Goal: Transaction & Acquisition: Purchase product/service

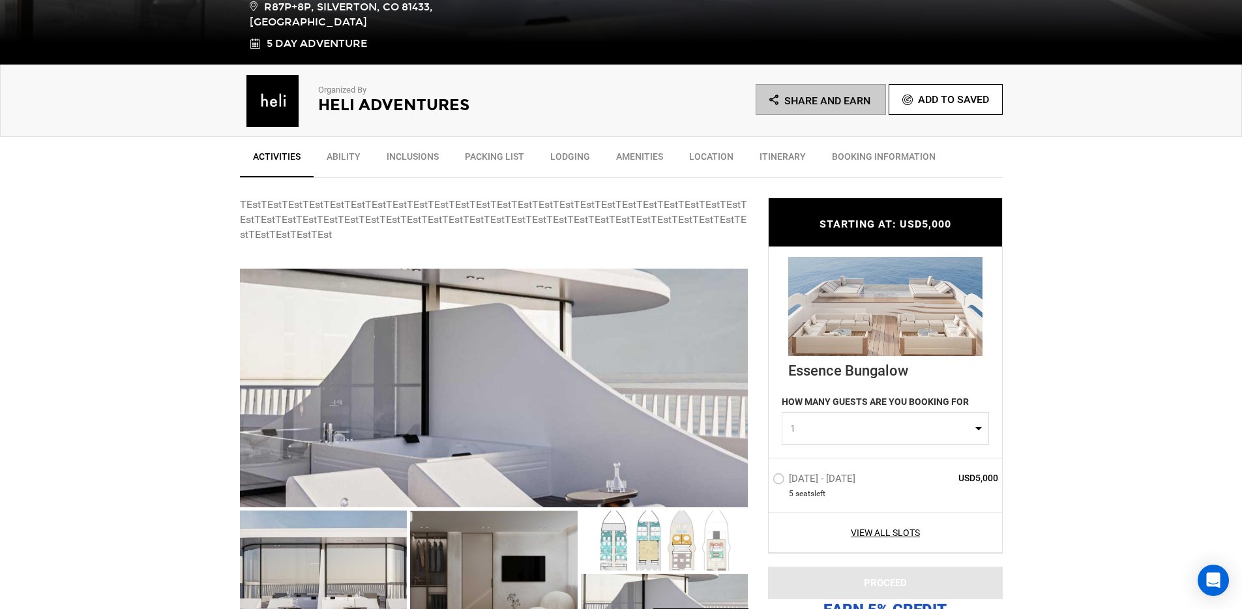
scroll to position [456, 0]
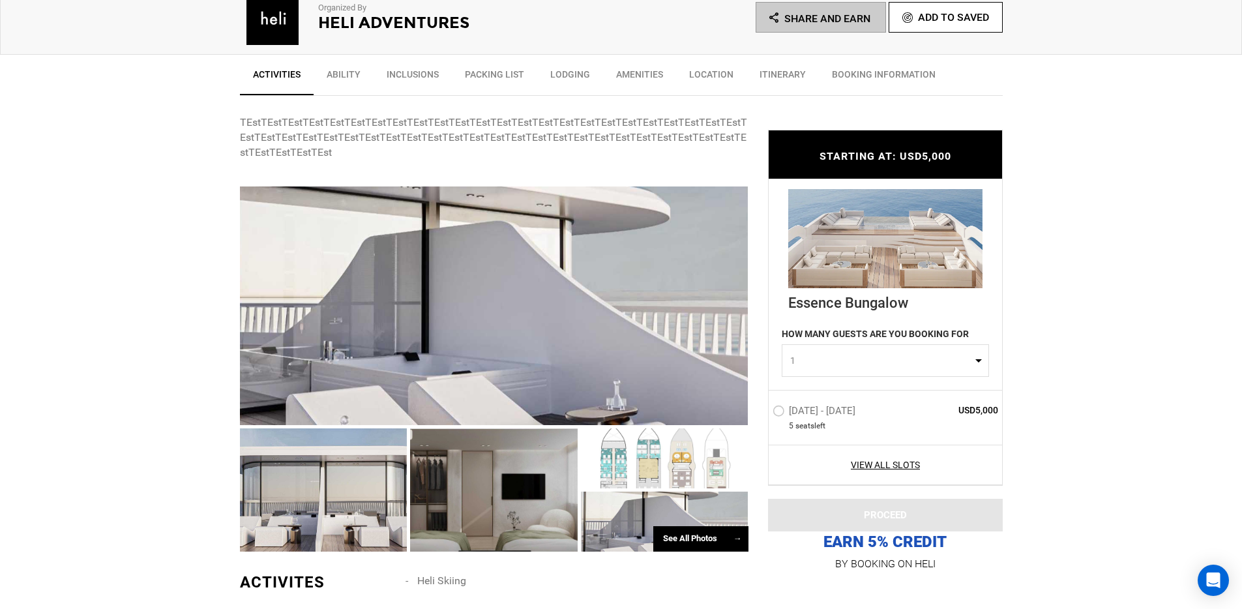
click at [792, 417] on label "[DATE] - [DATE]" at bounding box center [815, 413] width 86 height 16
click at [763, 417] on input "[DATE] - [DATE]" at bounding box center [763, 416] width 0 height 28
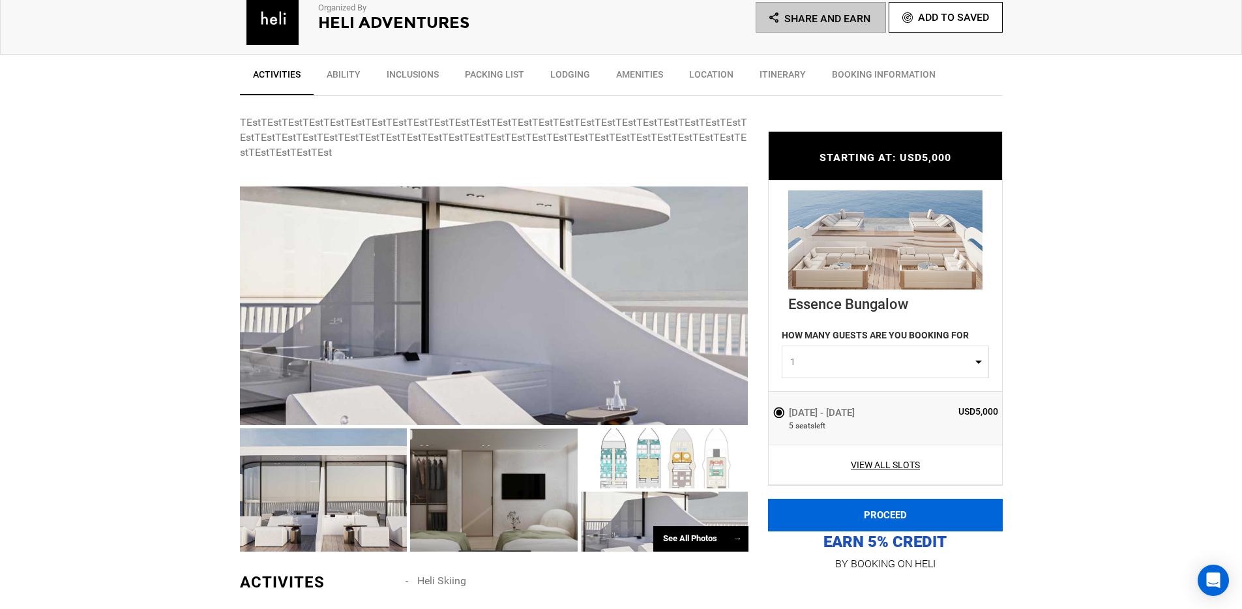
click at [838, 503] on button "PROCEED" at bounding box center [885, 515] width 235 height 33
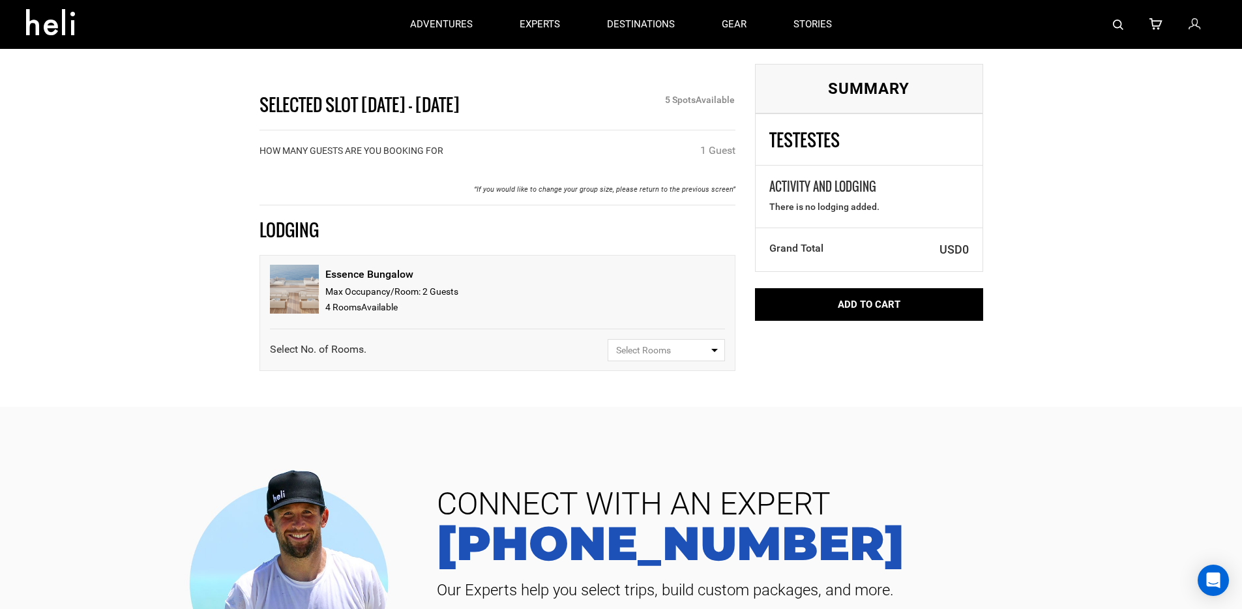
drag, startPoint x: 724, startPoint y: 359, endPoint x: 697, endPoint y: 355, distance: 27.7
click at [724, 359] on div "Essence Bungalow Max Occupancy/Room: 2 Guest s 4 Room s Available Select No. of…" at bounding box center [497, 313] width 476 height 116
click at [689, 353] on span "Select Rooms" at bounding box center [662, 350] width 92 height 13
click at [669, 394] on link "1" at bounding box center [666, 400] width 116 height 23
select select "1"
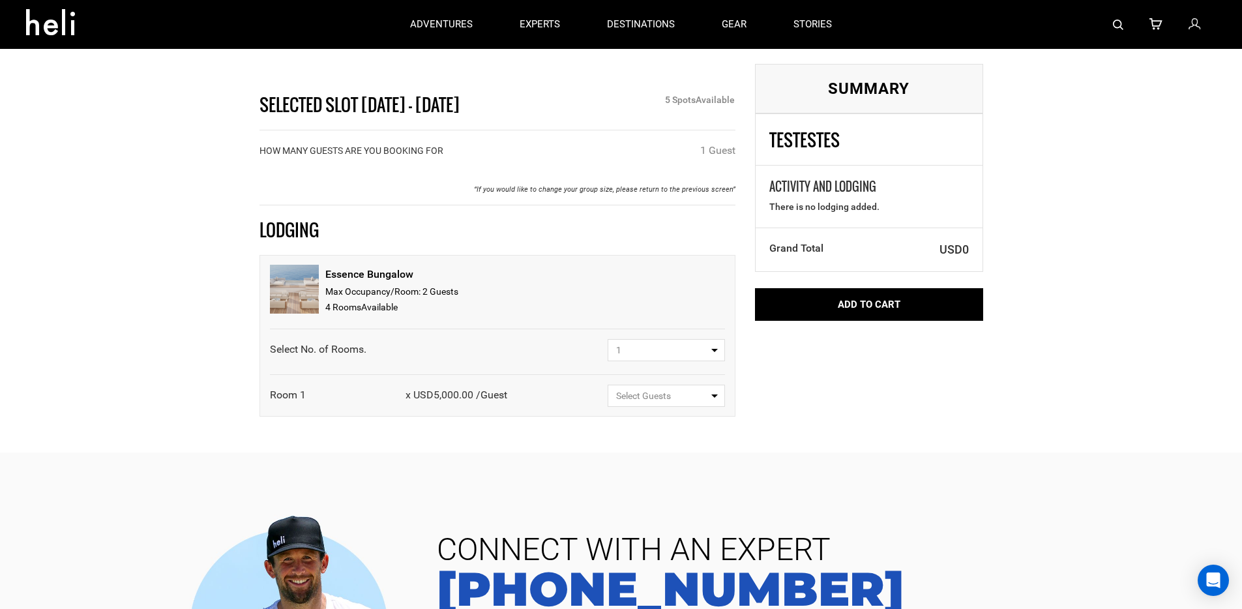
click at [657, 404] on button "Select Guests" at bounding box center [666, 396] width 117 height 22
drag, startPoint x: 659, startPoint y: 448, endPoint x: 540, endPoint y: 393, distance: 130.7
click at [540, 396] on div "Room 1 x USD5,000.00 / Guest Select Guests Select Guests 1 Guest (private) 1 Gu…" at bounding box center [497, 391] width 455 height 32
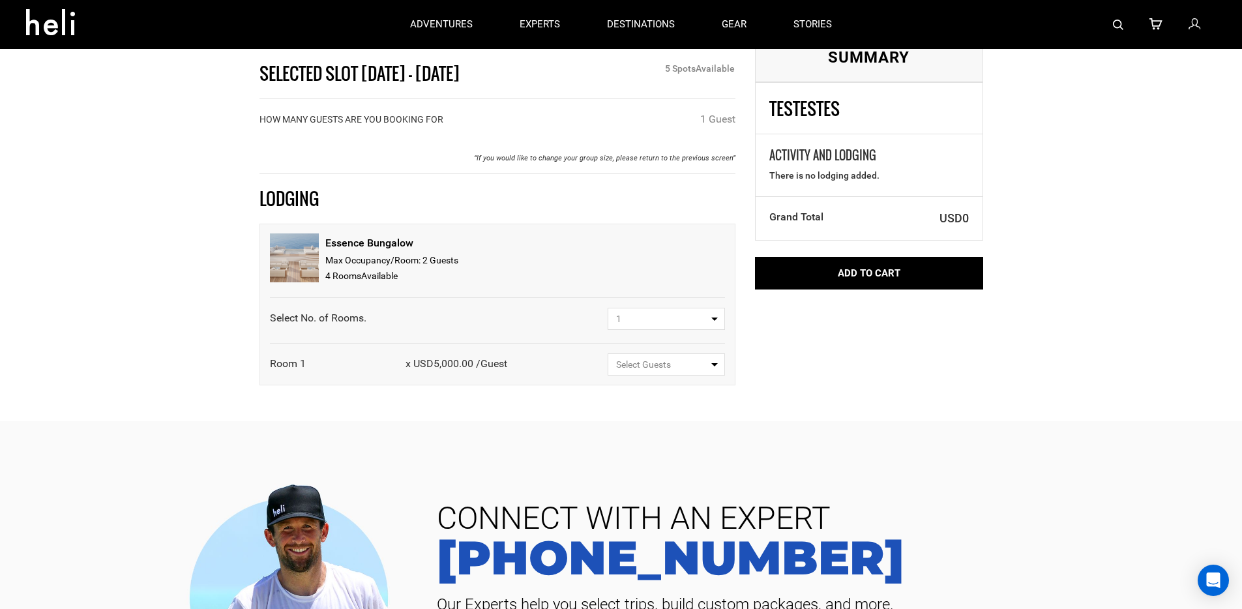
click at [668, 376] on div "Essence Bungalow Max Occupancy/Room: 2 Guest s 4 Room s Available Select No. of…" at bounding box center [497, 305] width 476 height 162
click at [666, 371] on button "Select Guests" at bounding box center [666, 364] width 117 height 22
click at [647, 413] on span "1 Guest (private)" at bounding box center [649, 414] width 68 height 10
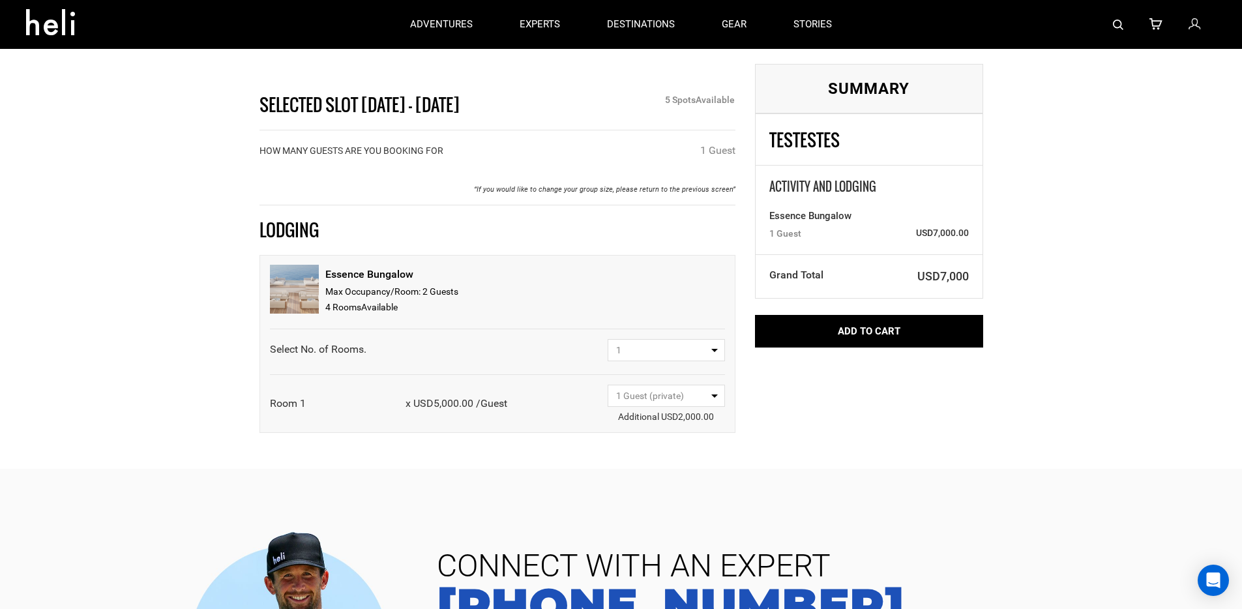
click at [652, 400] on span "1 Guest (private)" at bounding box center [650, 395] width 68 height 10
click at [658, 469] on link "1 Guest" at bounding box center [666, 469] width 116 height 23
select select "{ "guest": 1, "label": "1 Guest", "type": "shared" }"
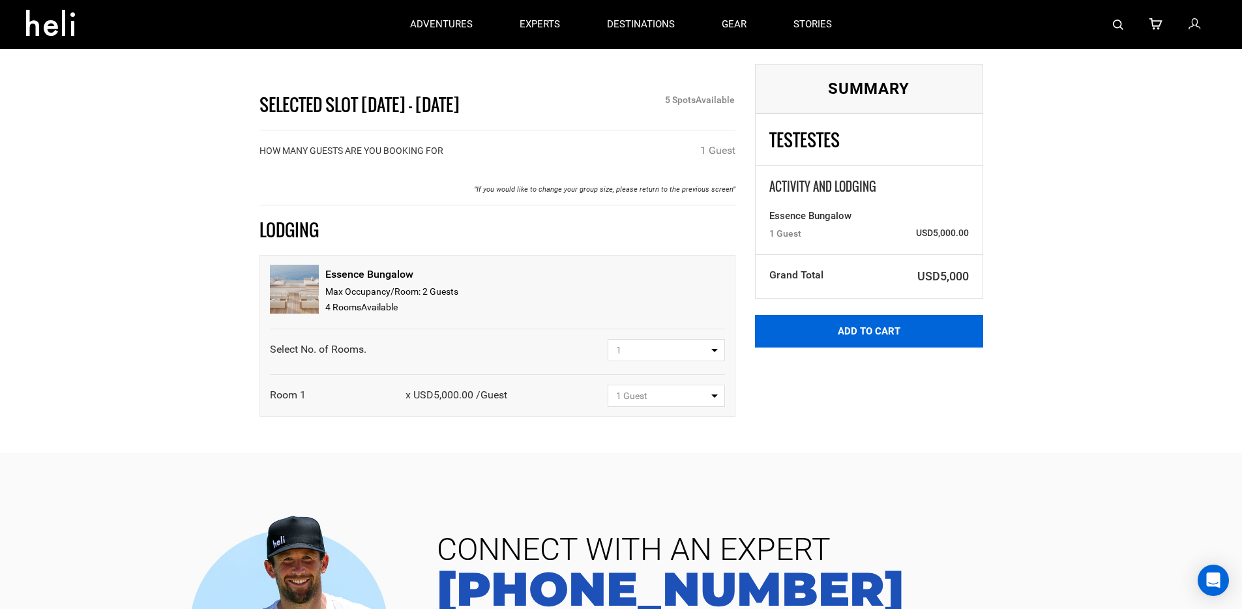
click at [842, 325] on button "Add to Cart" at bounding box center [869, 331] width 228 height 33
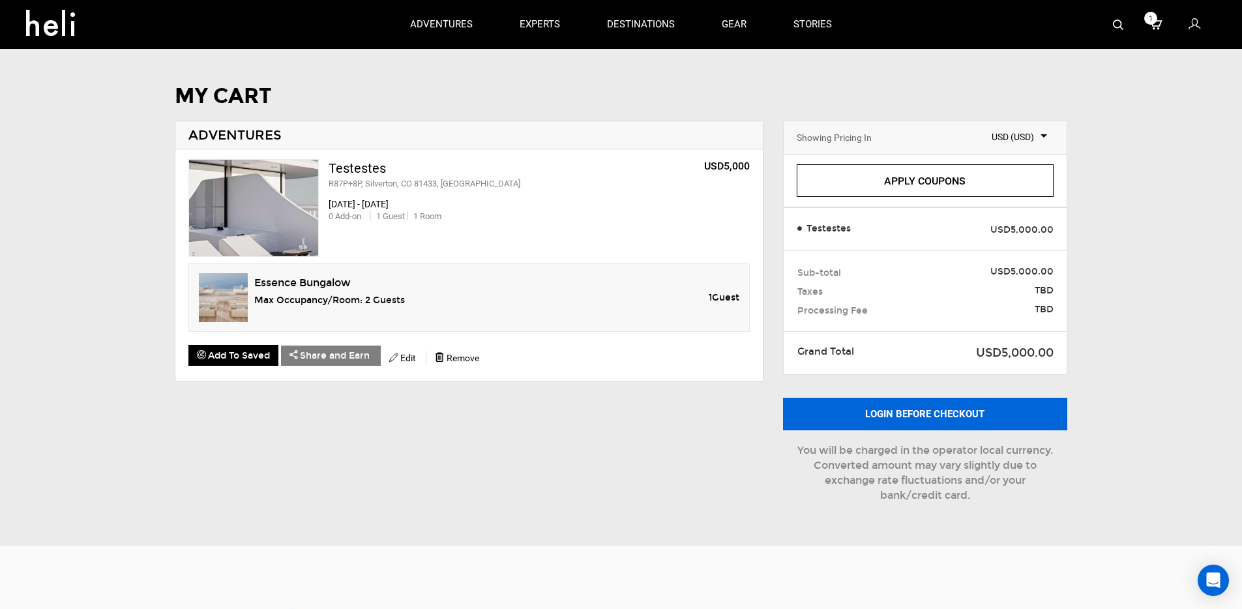
click at [917, 413] on button "Login before checkout" at bounding box center [925, 414] width 284 height 33
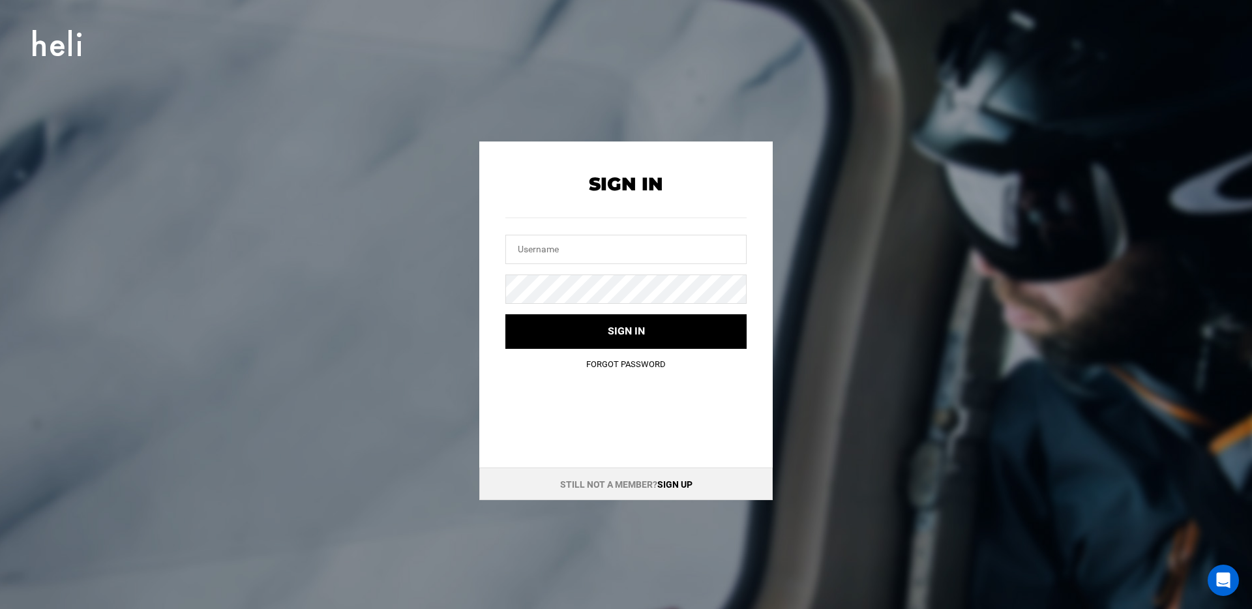
click at [663, 229] on div at bounding box center [625, 232] width 241 height 63
click at [662, 241] on input "text" at bounding box center [625, 249] width 241 height 29
type input "[PERSON_NAME][EMAIL_ADDRESS][DOMAIN_NAME]"
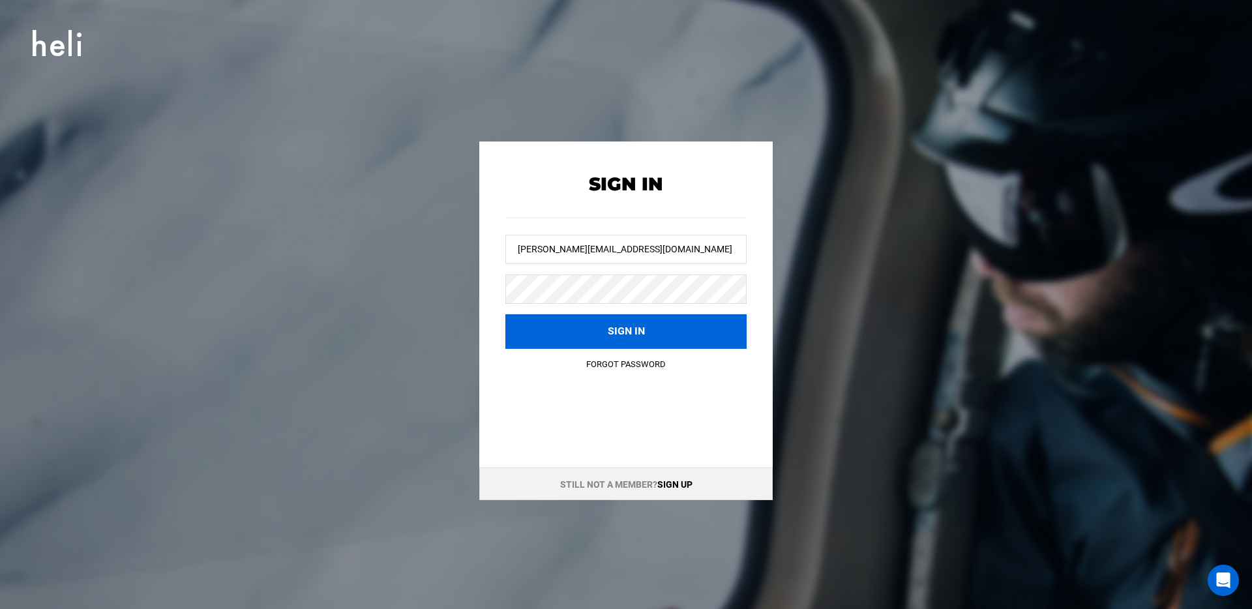
click at [607, 334] on button "Sign in" at bounding box center [625, 331] width 241 height 35
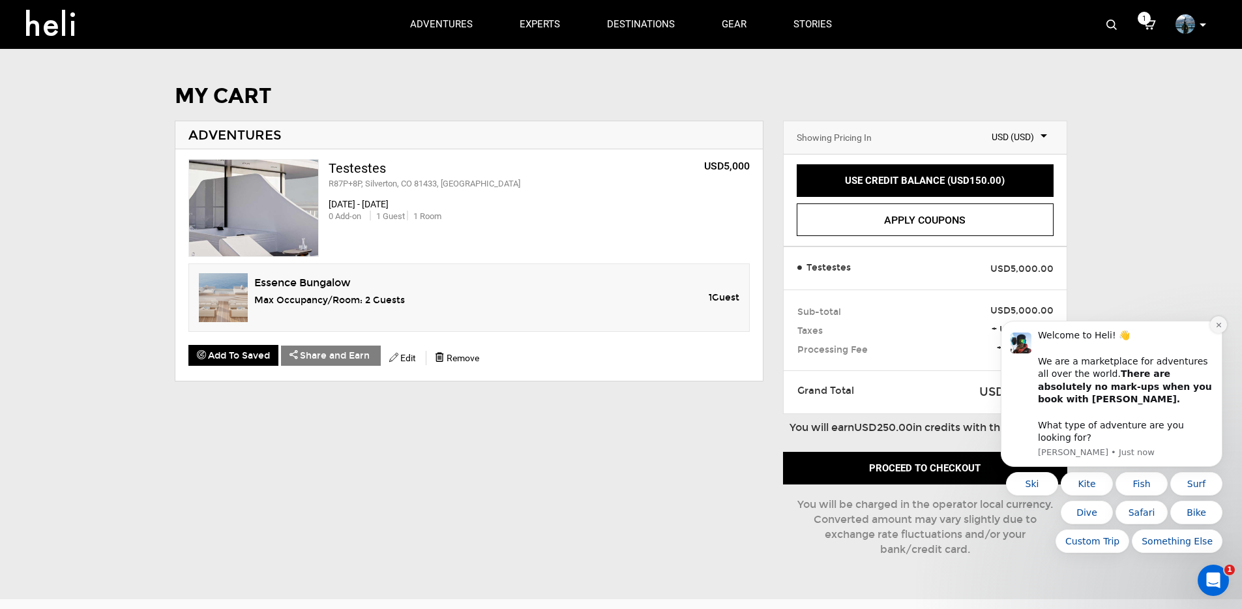
click at [1216, 329] on button "Dismiss notification" at bounding box center [1218, 324] width 17 height 17
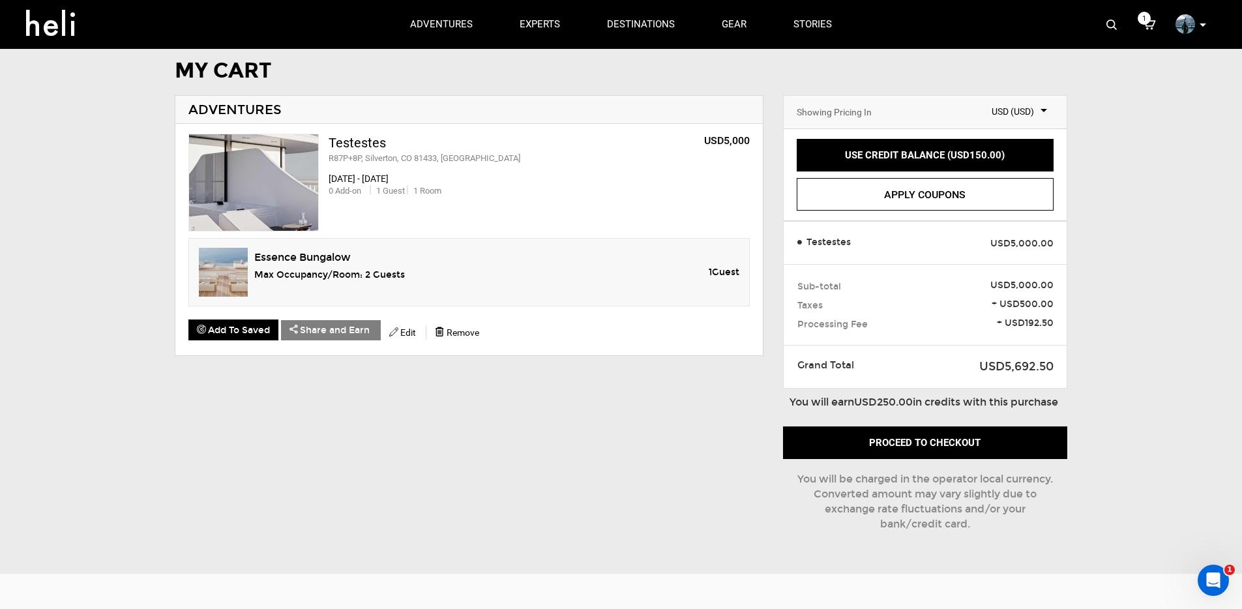
scroll to position [34, 0]
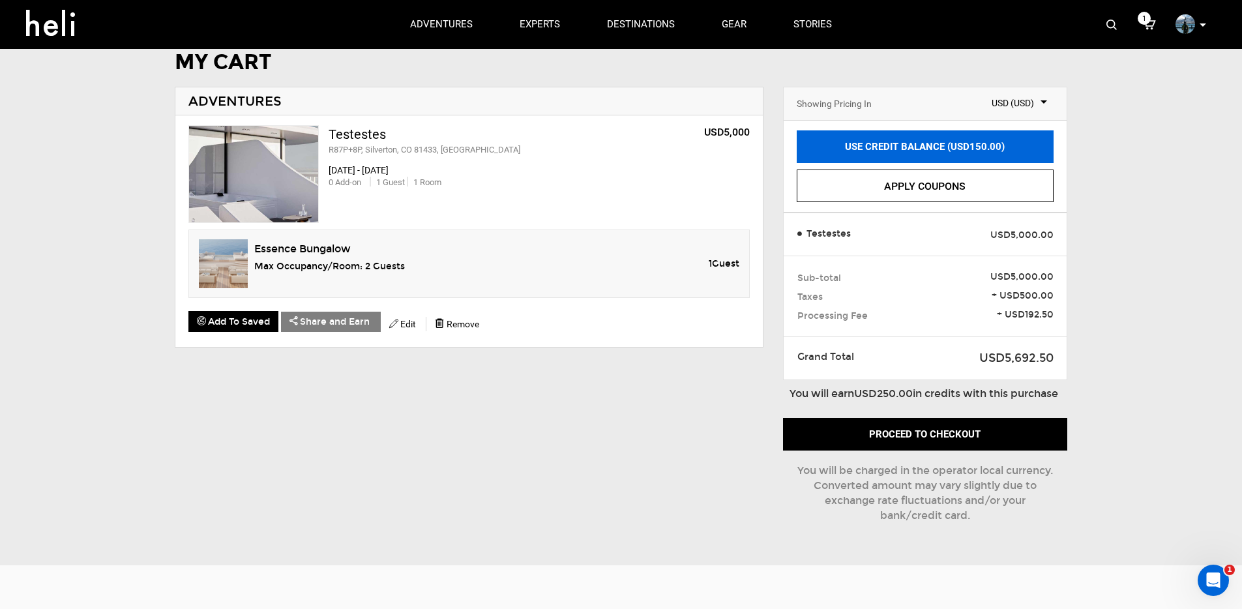
click at [859, 145] on link "USE CREDIT BALANCE (USD150.00)" at bounding box center [925, 146] width 257 height 33
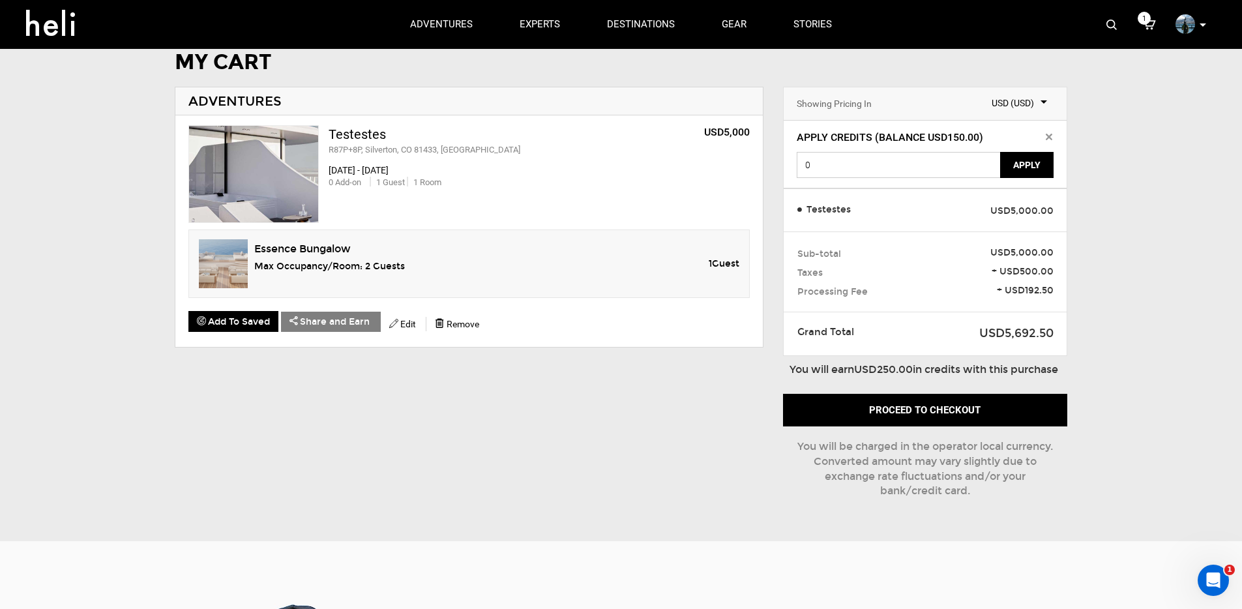
click at [908, 166] on input "0" at bounding box center [899, 165] width 205 height 26
click at [1181, 219] on div "MY CART ADVENTURES Testestes R87P+8P, Silverton, CO 81433, [GEOGRAPHIC_DATA] US…" at bounding box center [621, 286] width 1242 height 471
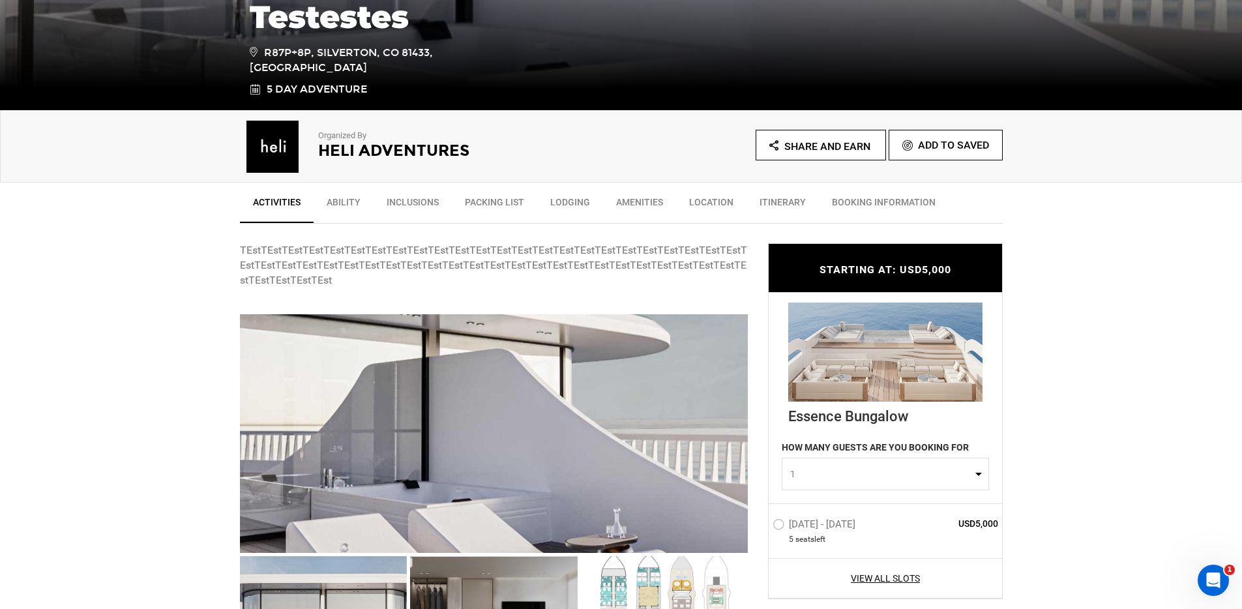
scroll to position [553, 0]
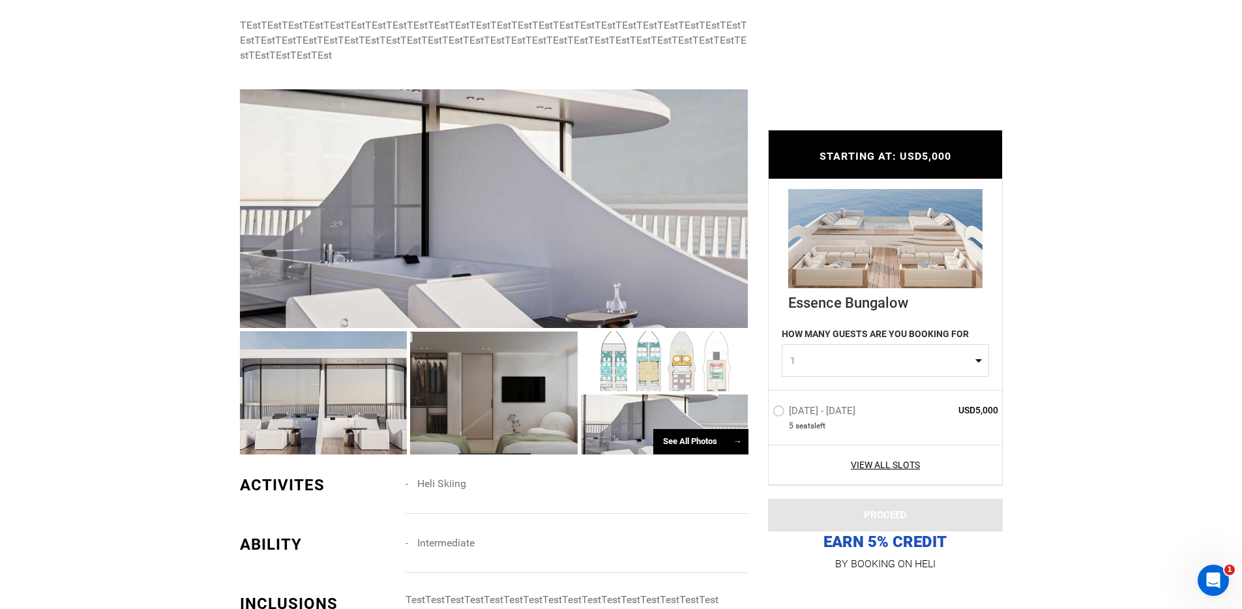
click at [814, 364] on span "1" at bounding box center [881, 360] width 182 height 13
click at [816, 463] on link "5" at bounding box center [885, 466] width 206 height 23
select select "5"
click at [791, 405] on label "[DATE] - [DATE]" at bounding box center [815, 413] width 86 height 16
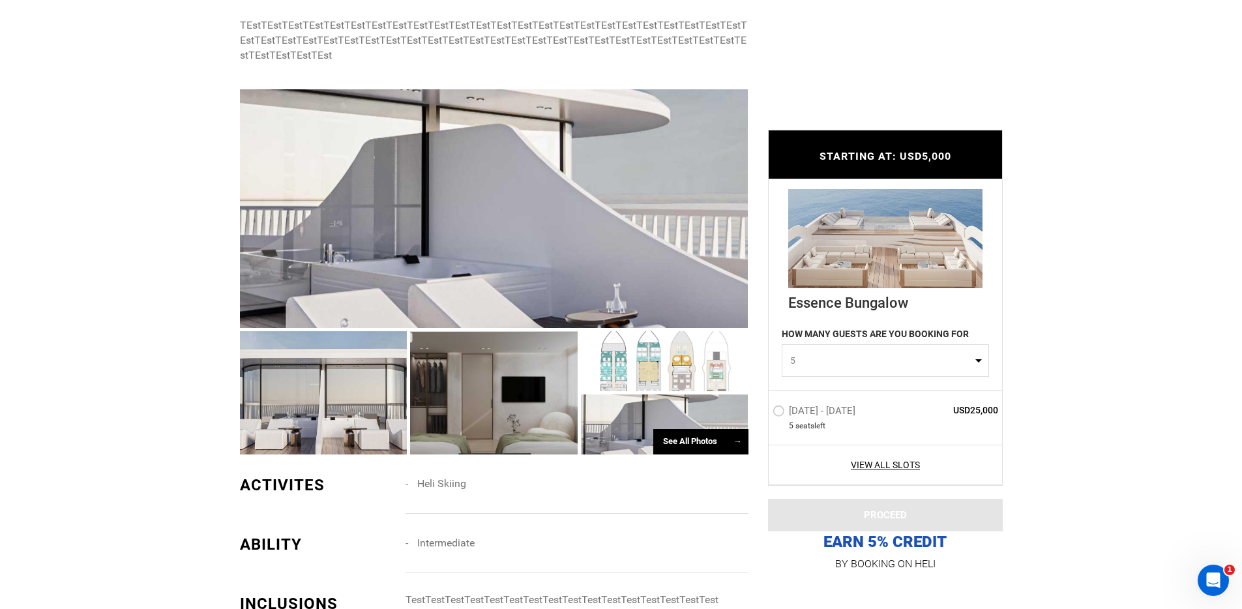
click at [763, 405] on input "[DATE] - [DATE]" at bounding box center [763, 416] width 0 height 28
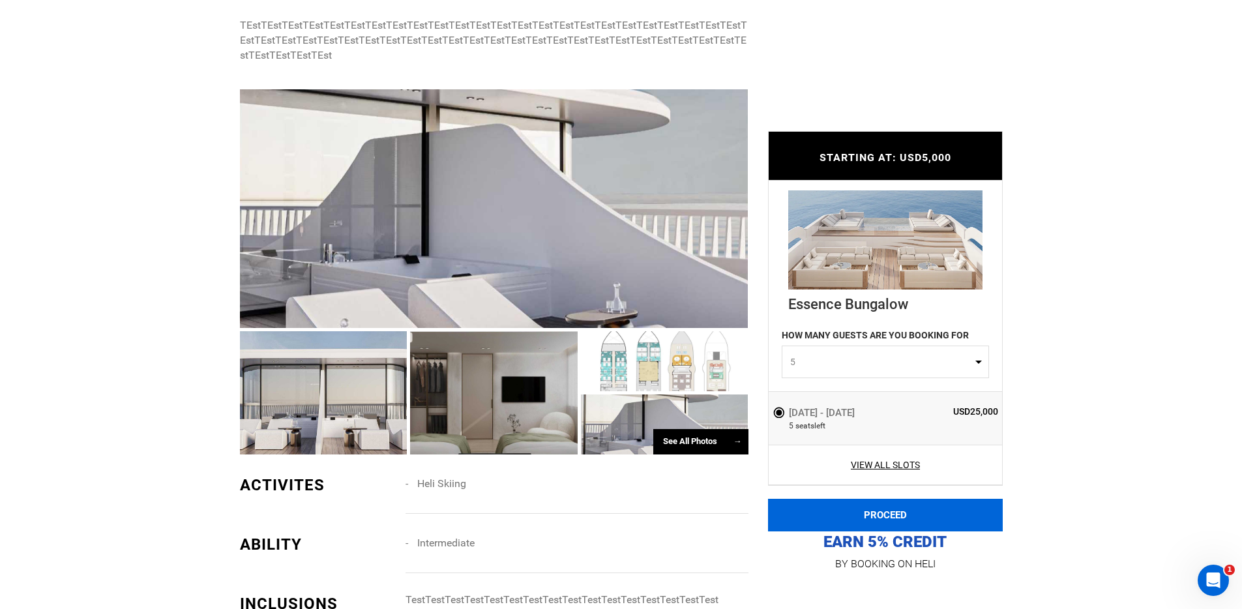
click at [849, 508] on button "PROCEED" at bounding box center [885, 515] width 235 height 33
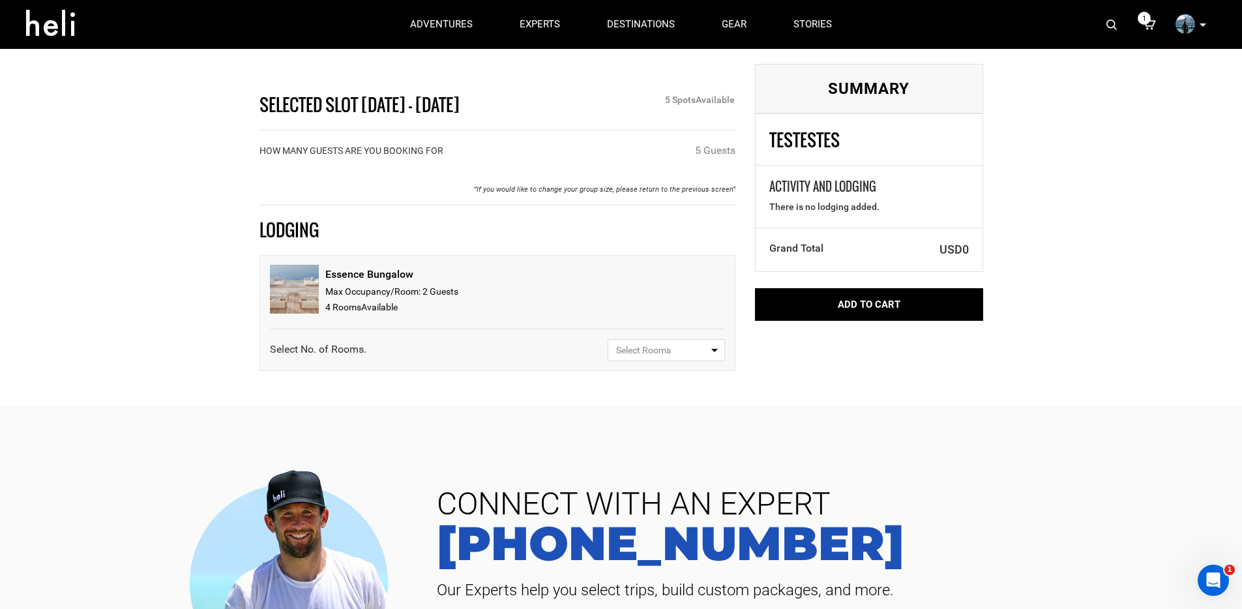
click at [695, 344] on span "Select Rooms" at bounding box center [662, 350] width 92 height 13
click at [656, 308] on div "Essence Bungalow Max Occupancy/Room: 2 Guest s 4 Room s Available" at bounding box center [497, 290] width 455 height 51
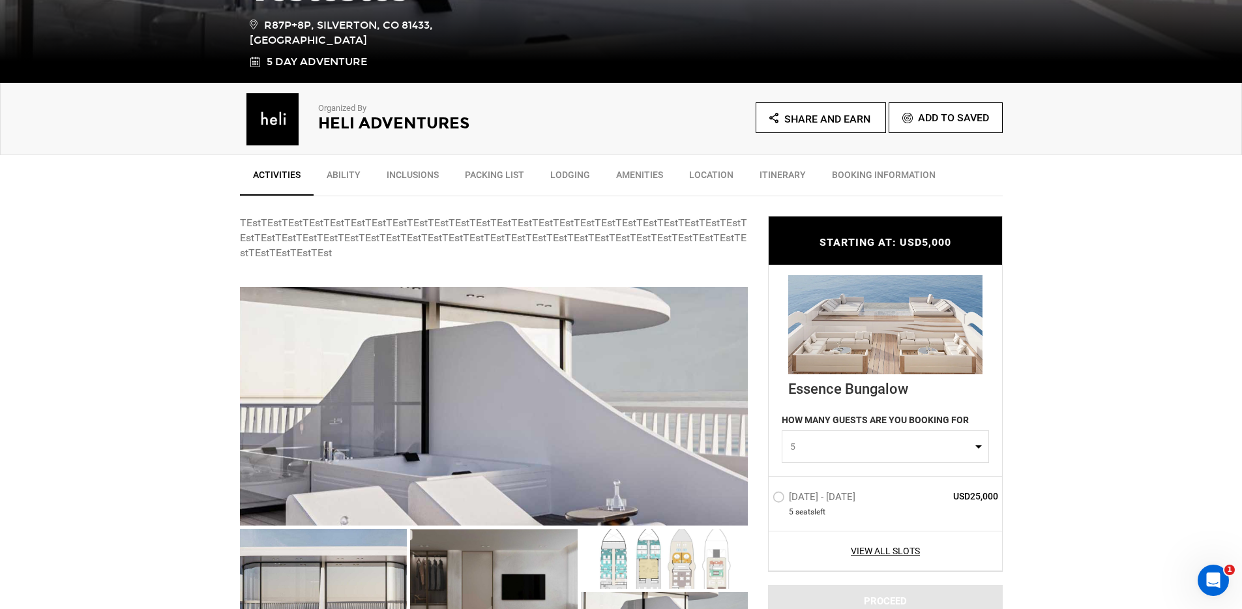
scroll to position [497, 0]
